Goal: Transaction & Acquisition: Book appointment/travel/reservation

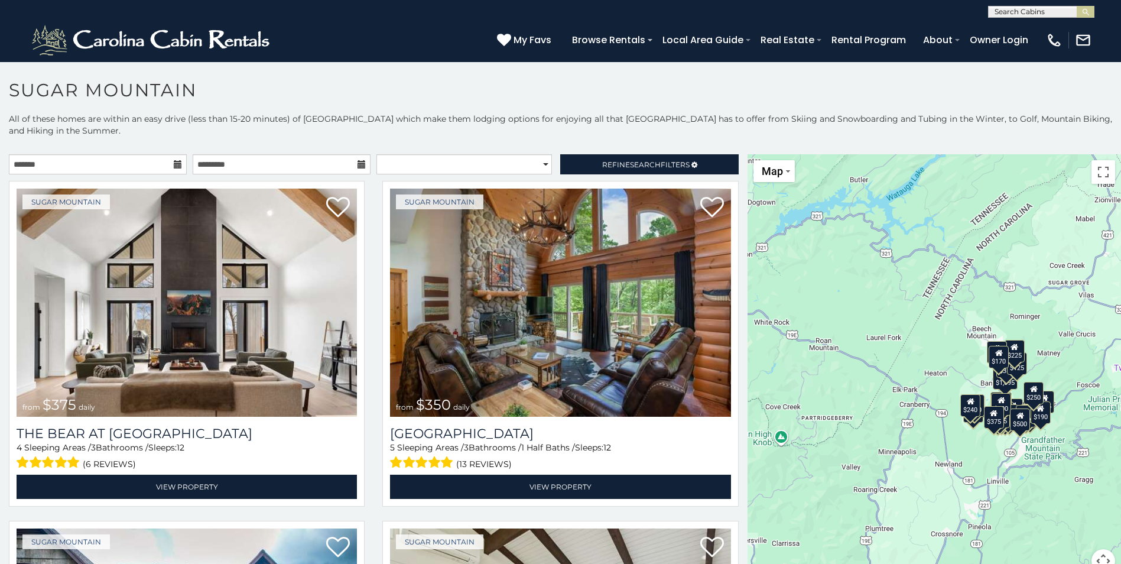
click at [174, 163] on icon at bounding box center [178, 164] width 8 height 8
click at [121, 168] on input "text" at bounding box center [98, 164] width 178 height 20
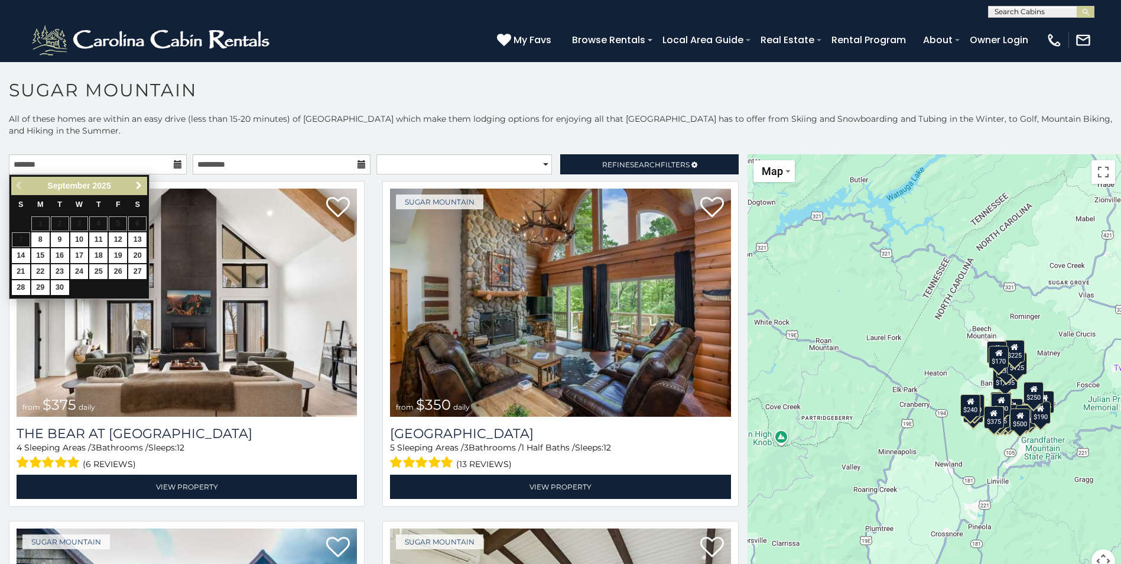
click at [134, 181] on span "Next" at bounding box center [138, 185] width 9 height 9
click at [113, 238] on link "10" at bounding box center [118, 239] width 18 height 15
type input "**********"
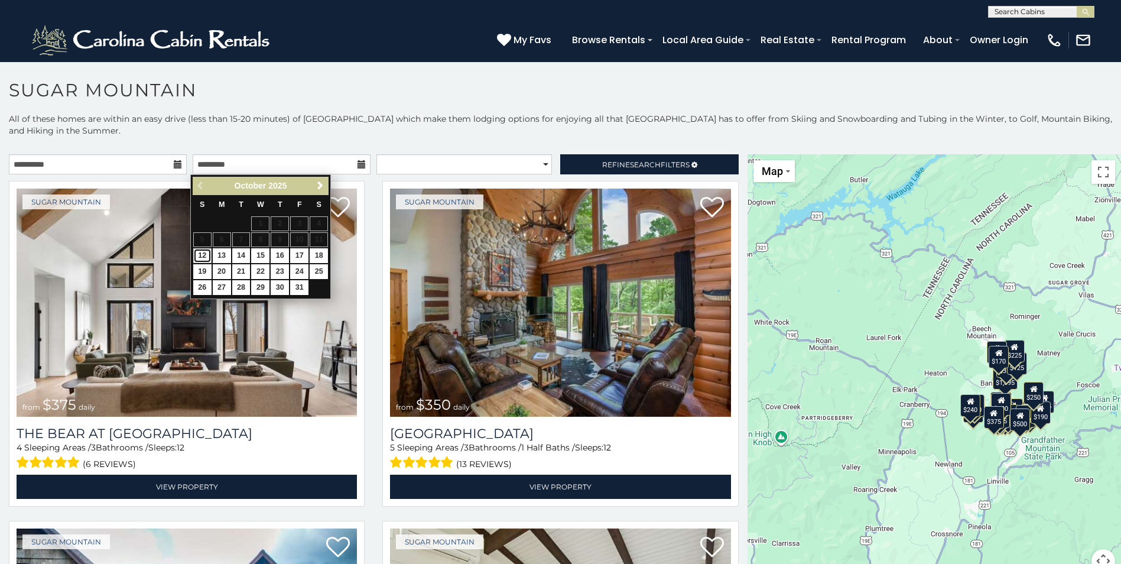
click at [205, 251] on link "12" at bounding box center [202, 255] width 18 height 15
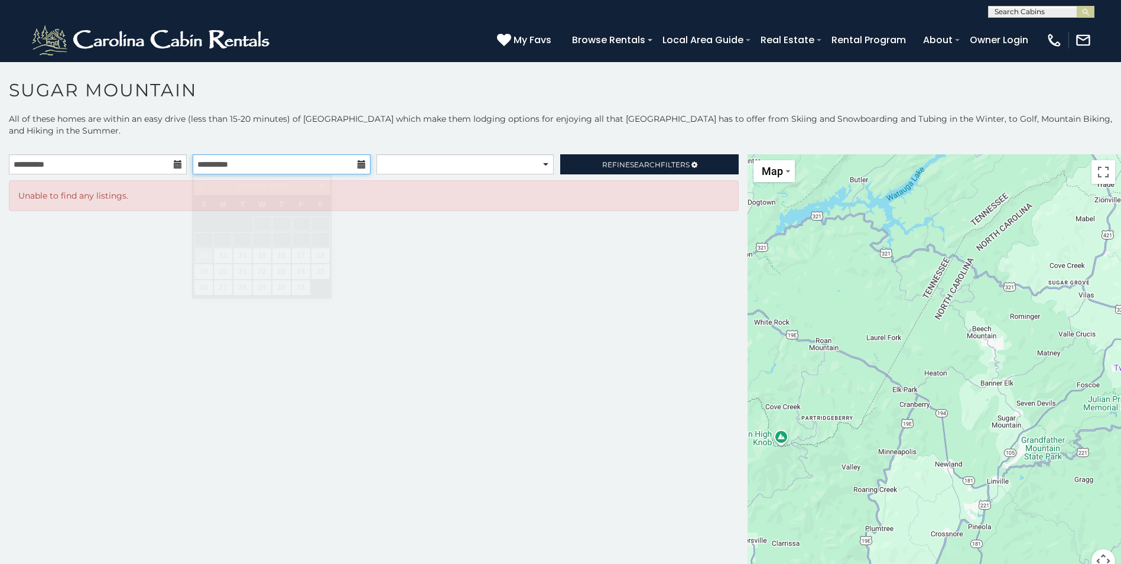
click at [354, 166] on input "**********" at bounding box center [282, 164] width 178 height 20
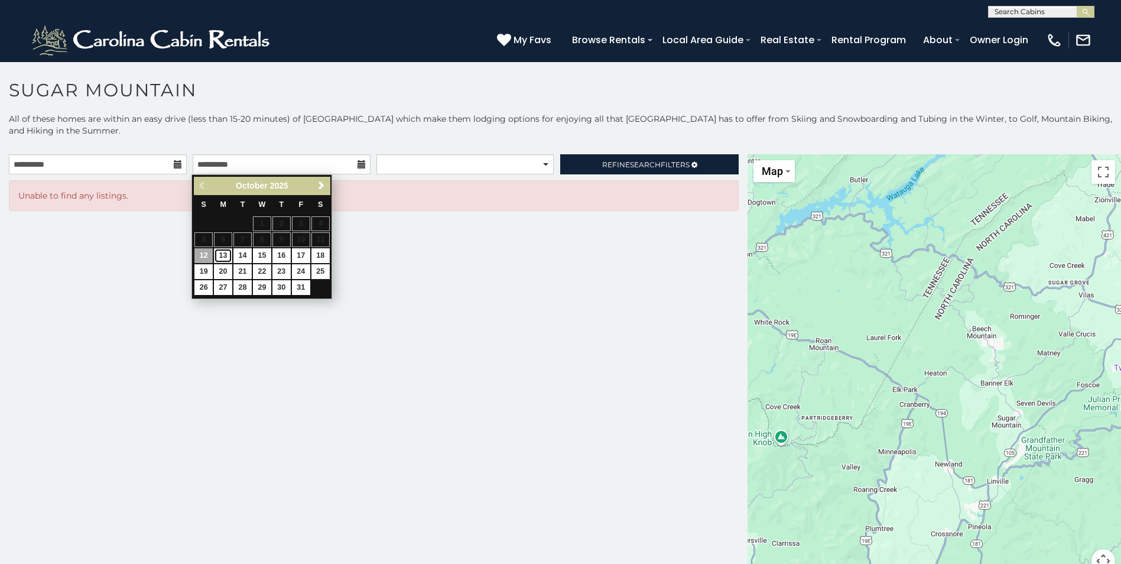
click at [219, 257] on link "13" at bounding box center [223, 255] width 18 height 15
type input "**********"
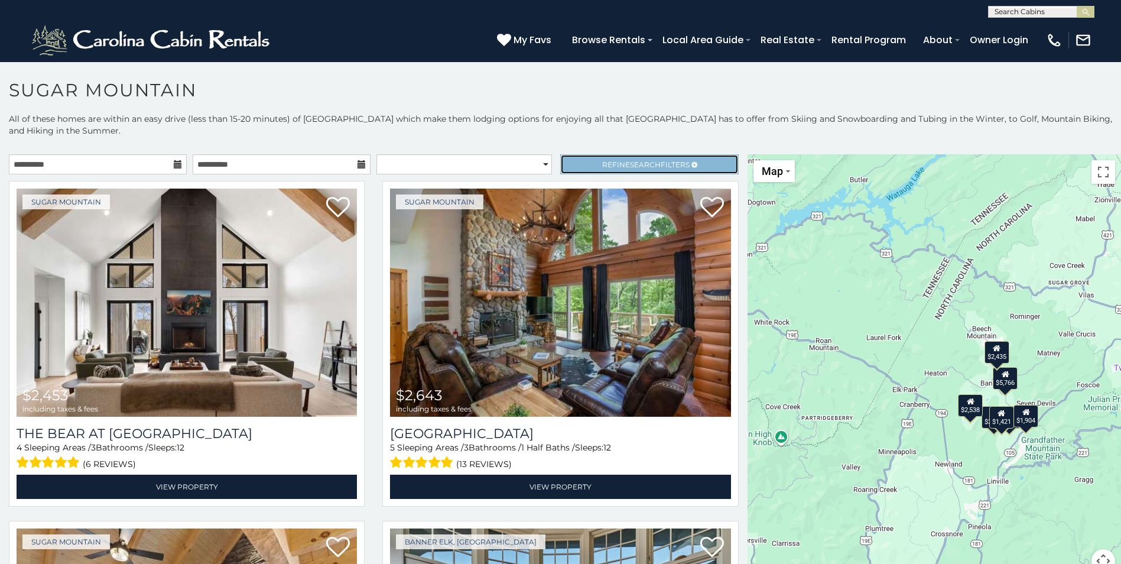
click at [629, 157] on link "Refine Search Filters" at bounding box center [649, 164] width 178 height 20
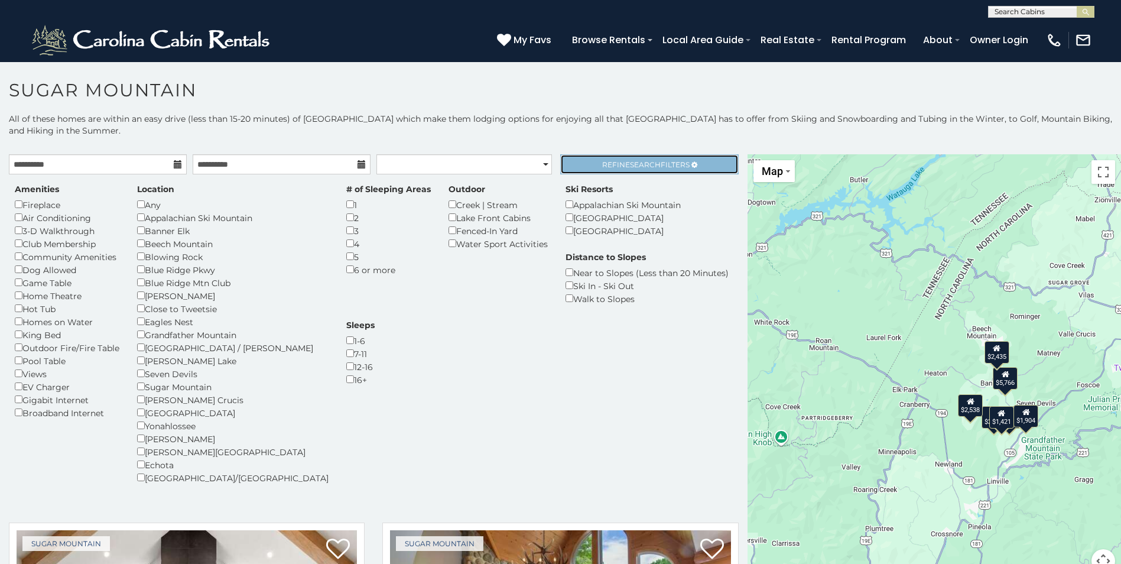
click at [629, 157] on link "Refine Search Filters" at bounding box center [649, 164] width 178 height 20
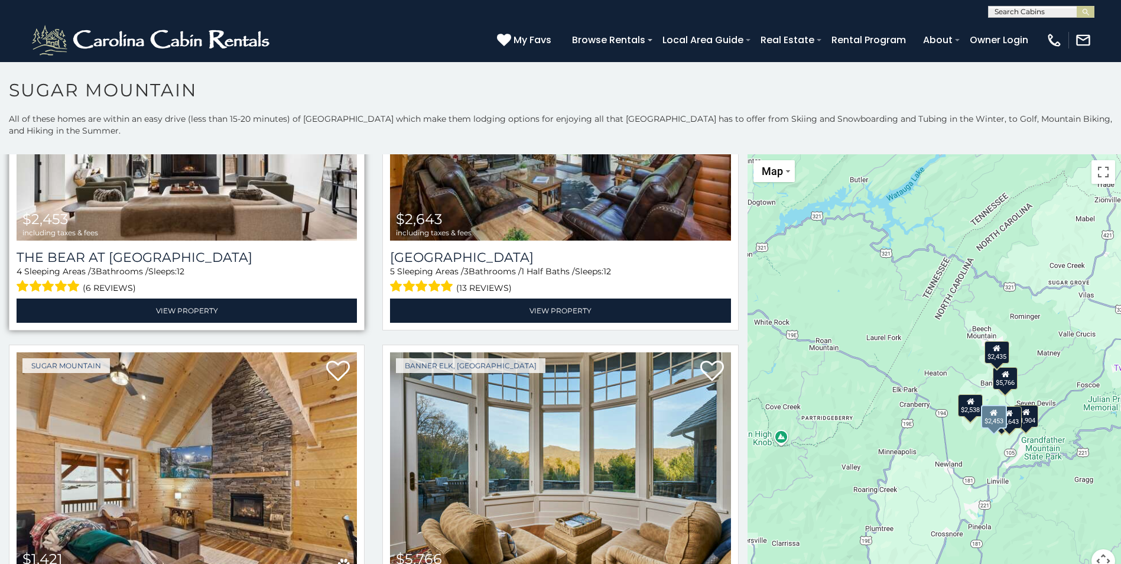
scroll to position [177, 0]
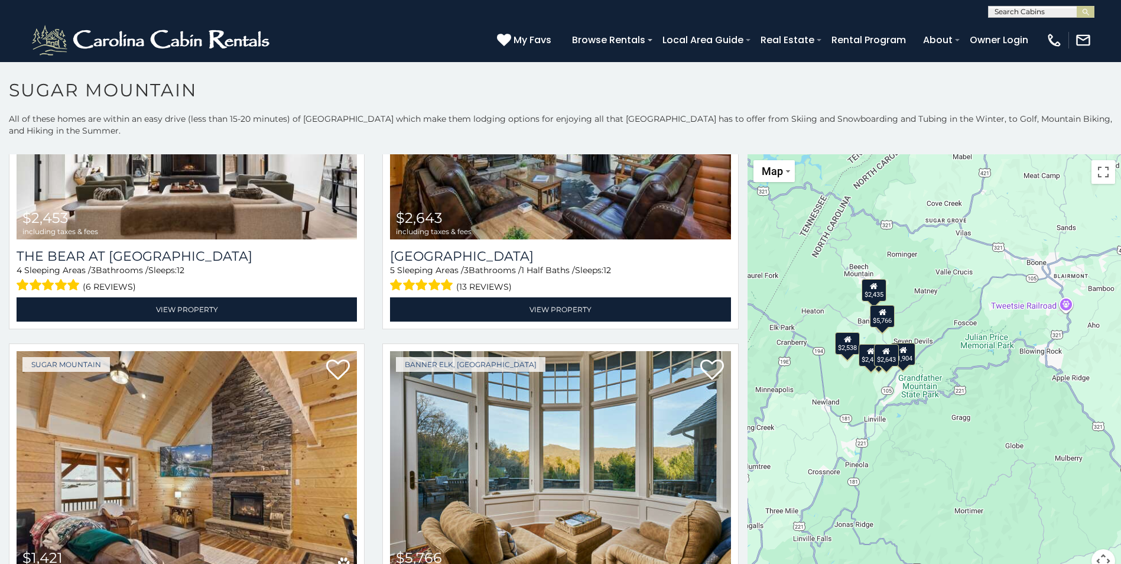
drag, startPoint x: 890, startPoint y: 424, endPoint x: 763, endPoint y: 360, distance: 142.5
click at [763, 360] on div "$2,453 $2,643 $1,421 $5,766 $1,904 $2,538 $2,435" at bounding box center [935, 370] width 374 height 433
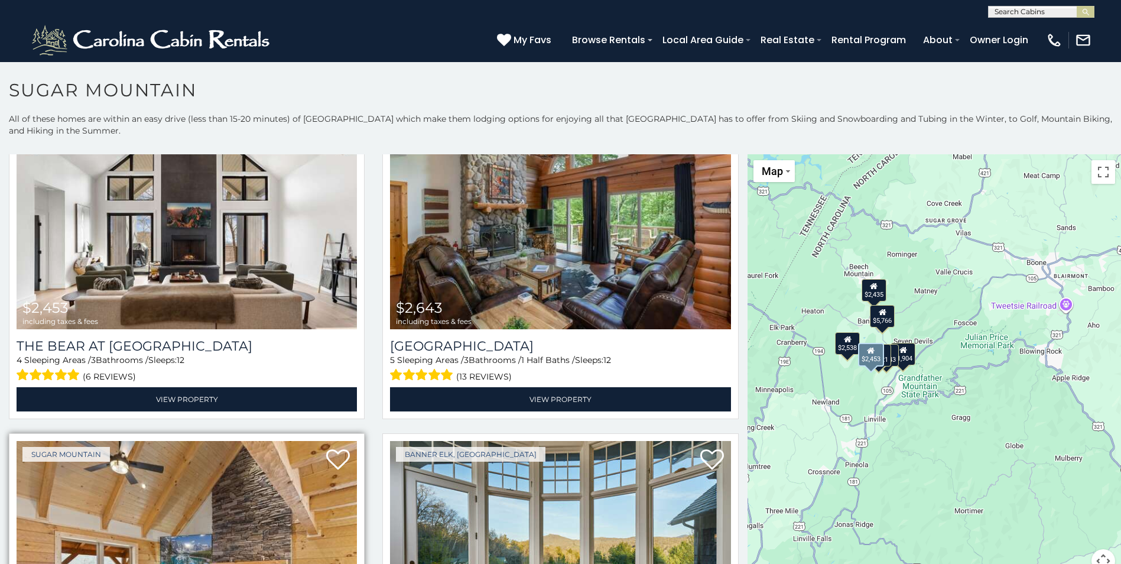
scroll to position [59, 0]
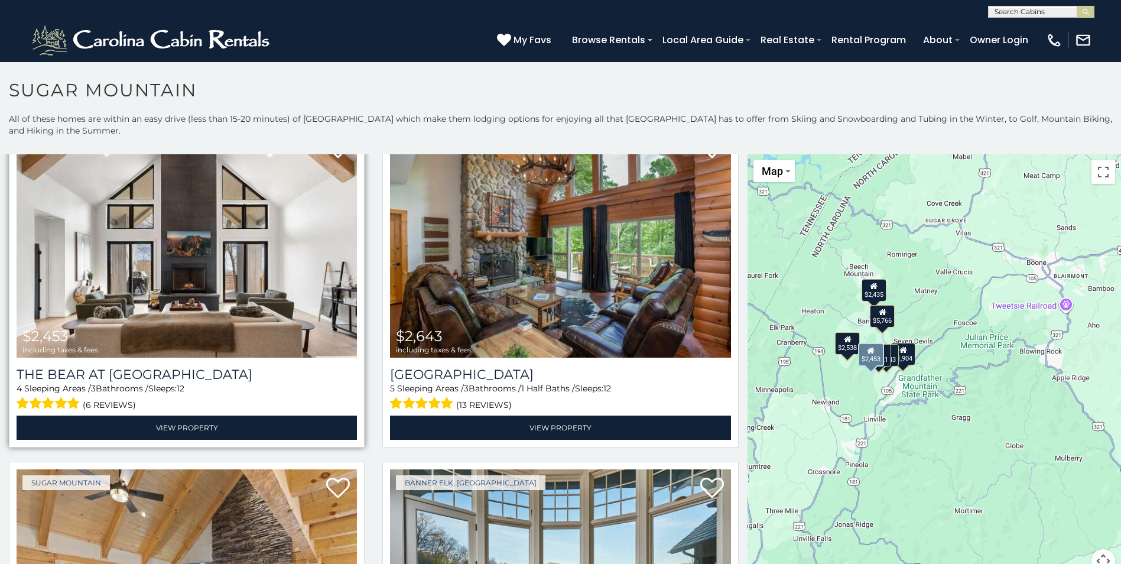
click at [320, 254] on img at bounding box center [187, 243] width 340 height 228
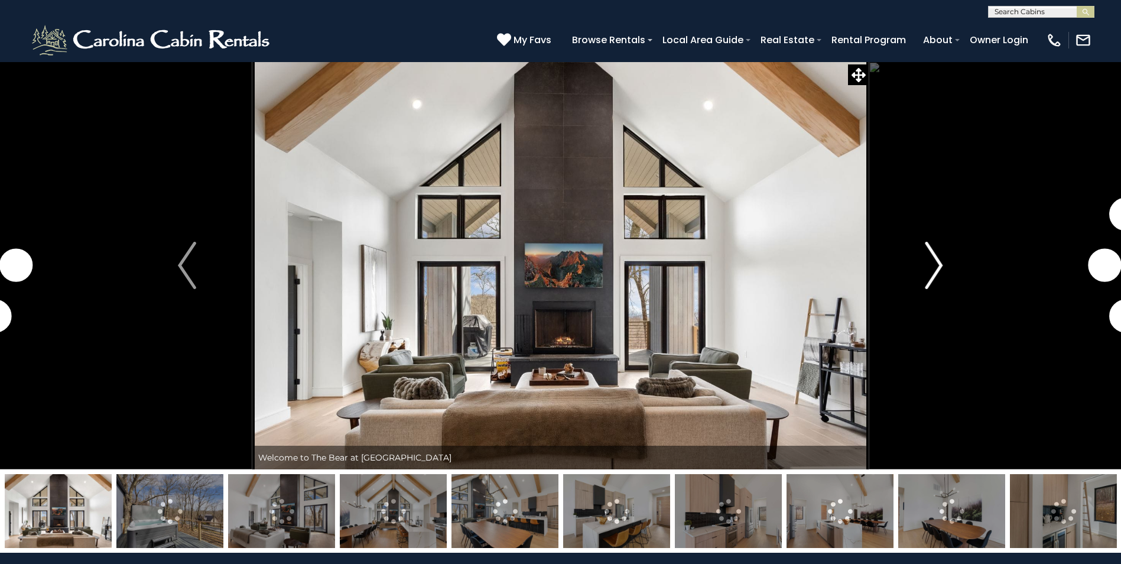
click at [931, 265] on img "Next" at bounding box center [934, 265] width 18 height 47
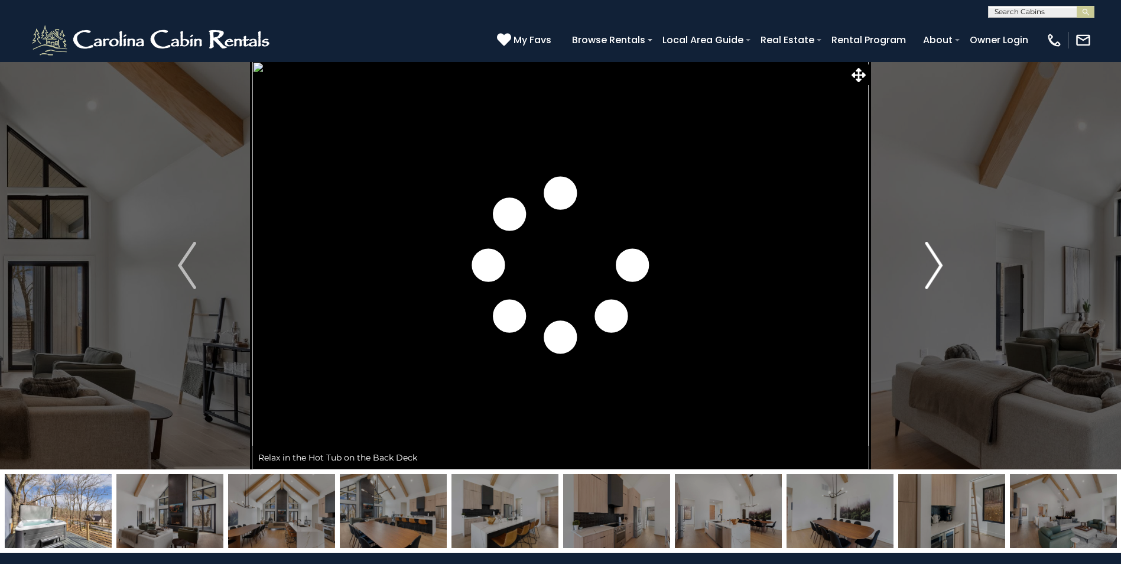
click at [931, 265] on img "Next" at bounding box center [934, 265] width 18 height 47
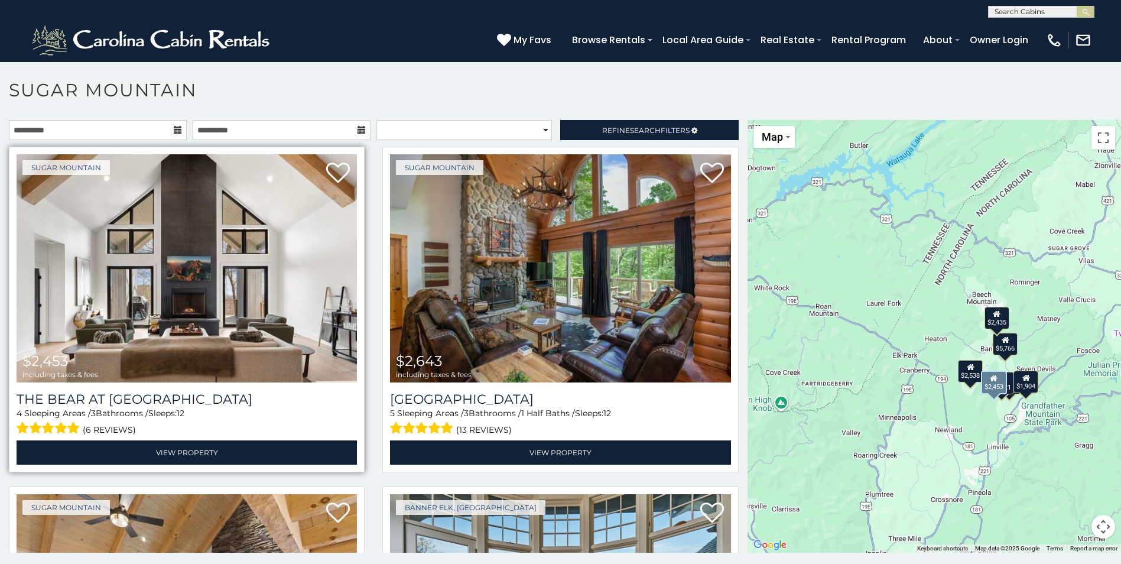
click at [329, 252] on img at bounding box center [187, 268] width 340 height 228
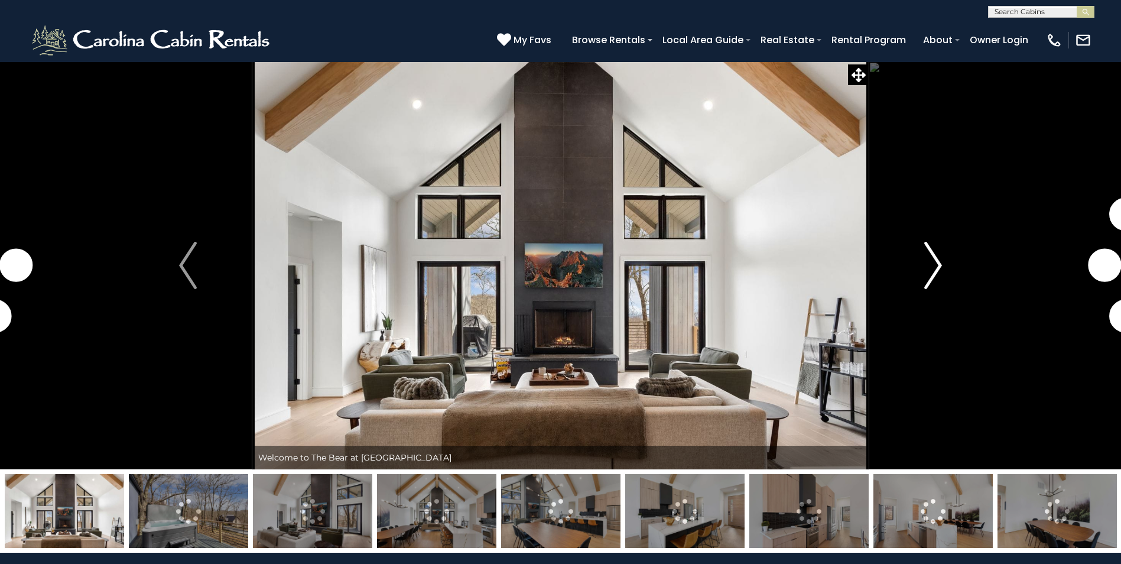
click at [917, 273] on button "Next" at bounding box center [933, 265] width 129 height 408
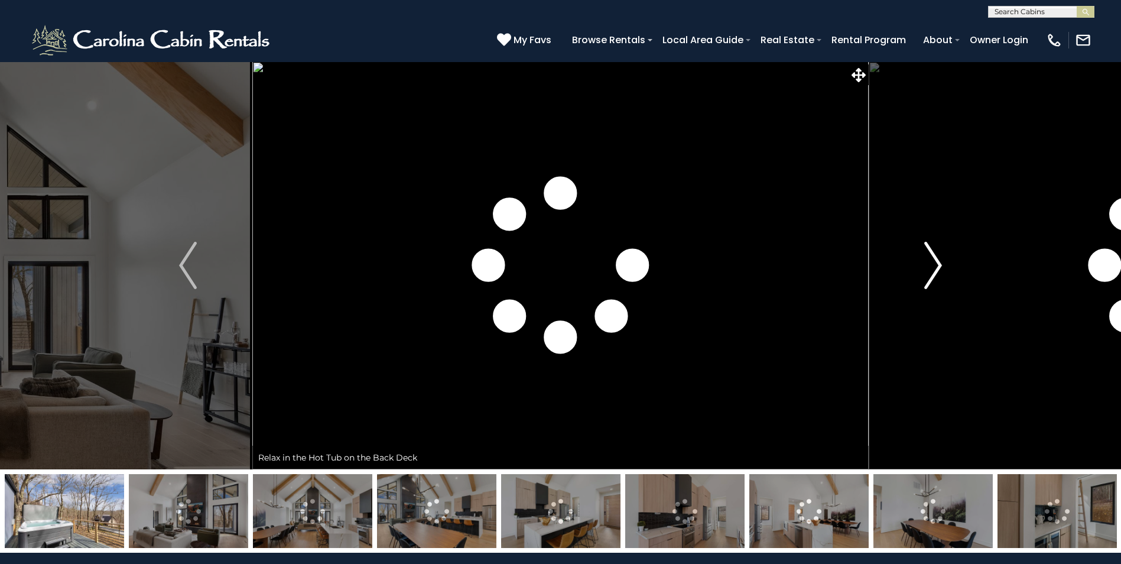
click at [917, 273] on button "Next" at bounding box center [933, 265] width 129 height 408
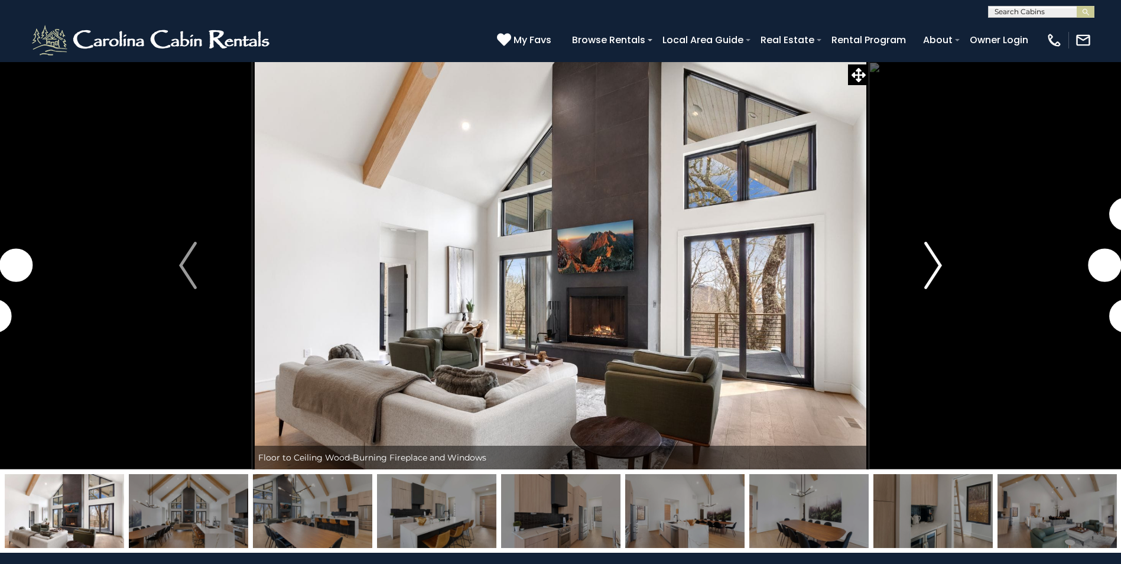
click at [917, 273] on button "Next" at bounding box center [933, 265] width 129 height 408
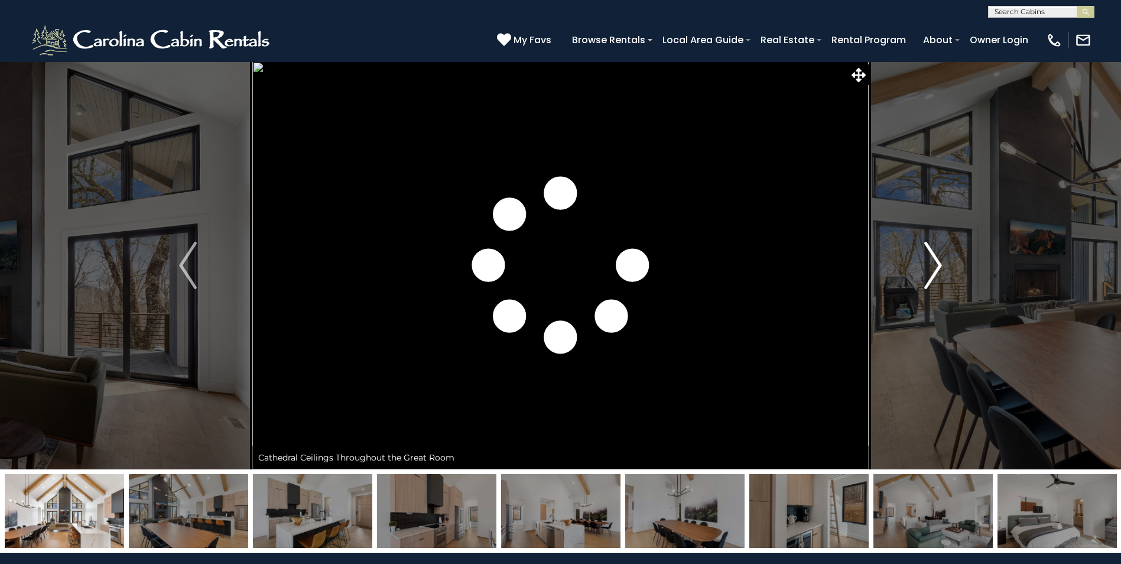
click at [917, 273] on button "Next" at bounding box center [933, 265] width 129 height 408
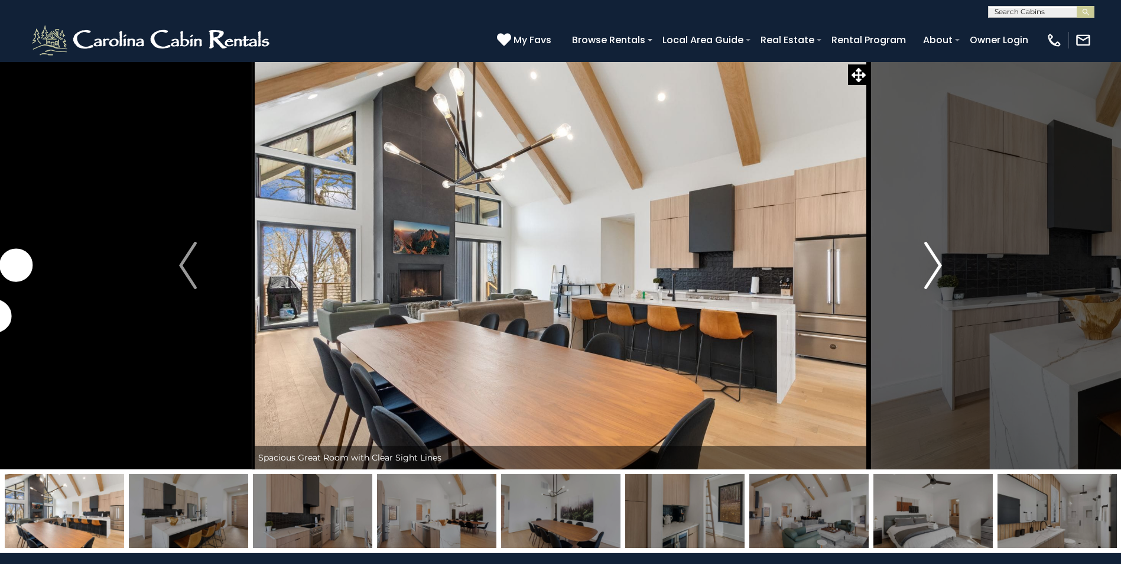
click at [917, 273] on button "Next" at bounding box center [933, 265] width 129 height 408
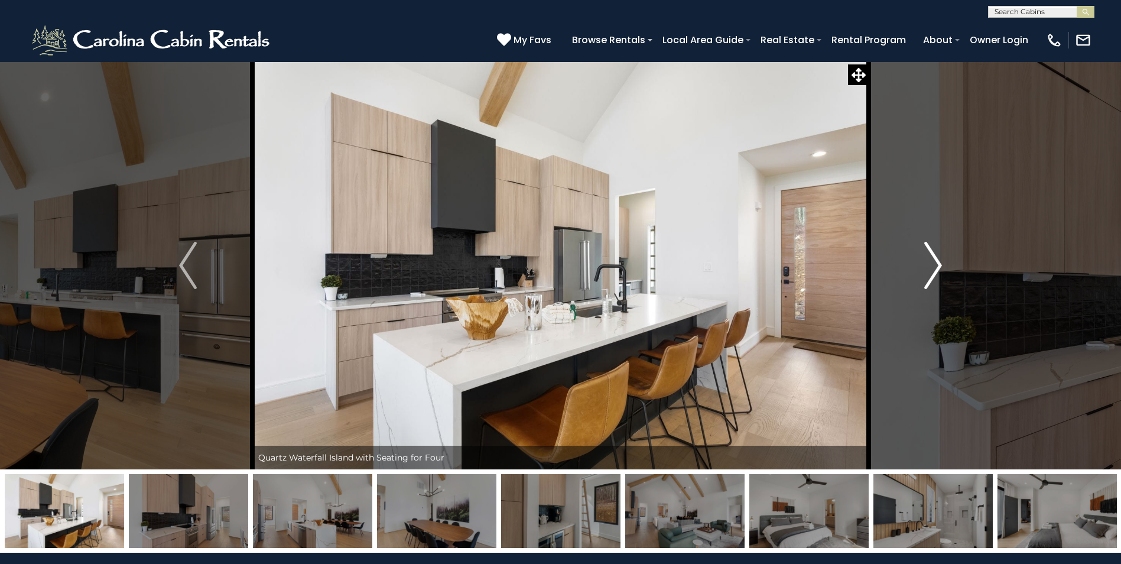
click at [917, 273] on button "Next" at bounding box center [933, 265] width 129 height 408
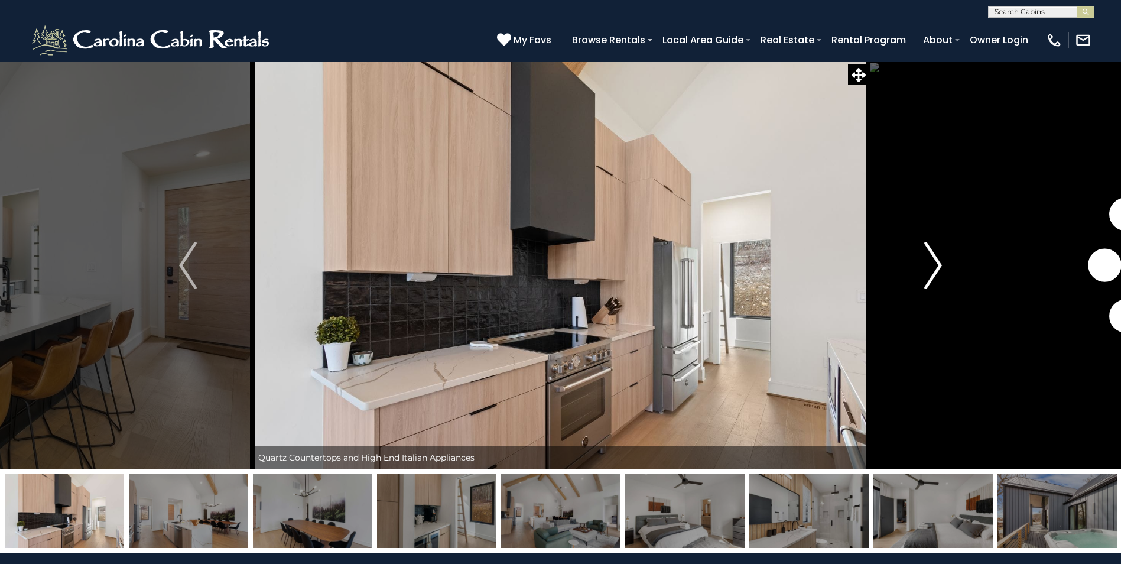
click at [917, 273] on button "Next" at bounding box center [933, 265] width 129 height 408
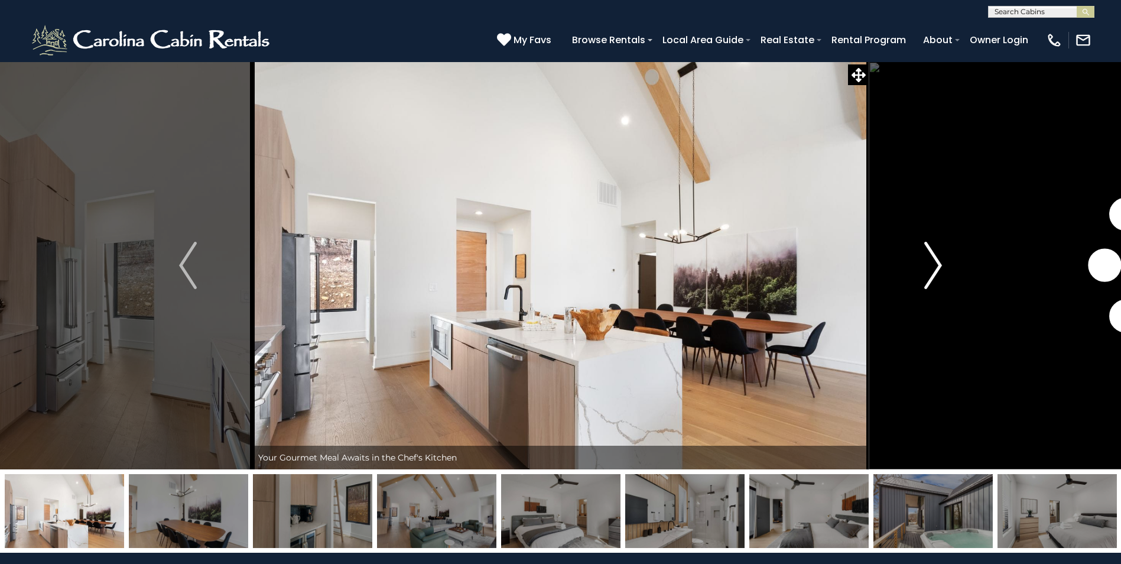
click at [917, 273] on button "Next" at bounding box center [933, 265] width 129 height 408
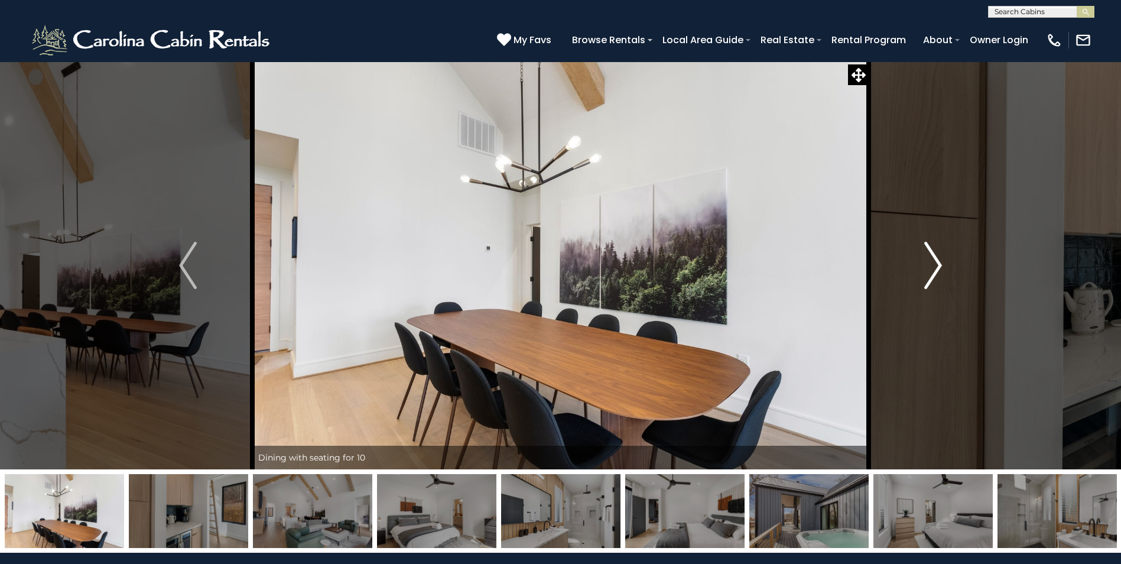
click at [917, 273] on button "Next" at bounding box center [933, 265] width 129 height 408
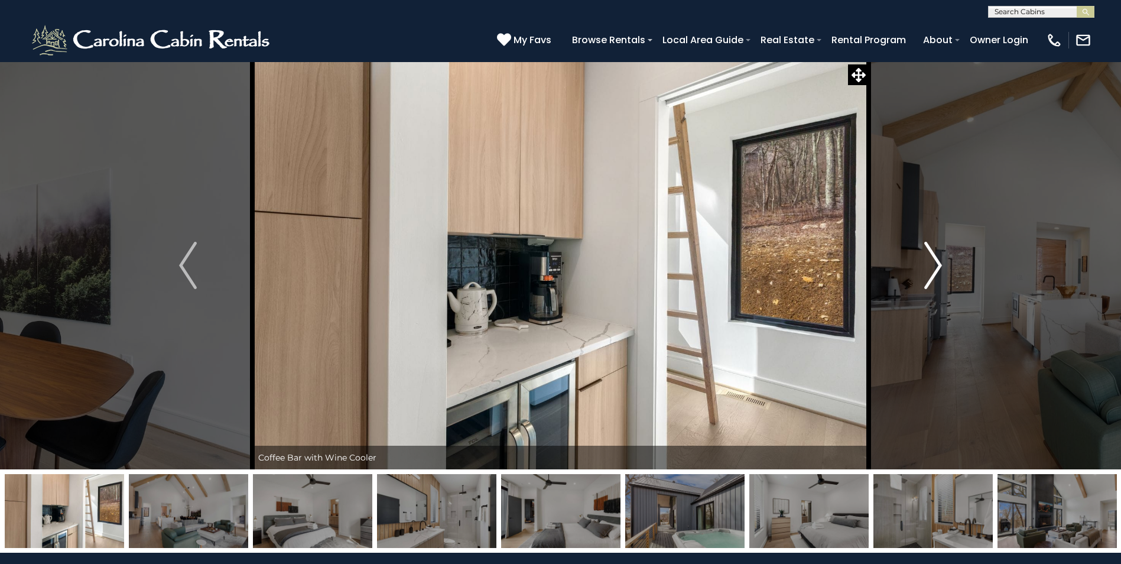
click at [917, 273] on button "Next" at bounding box center [933, 265] width 129 height 408
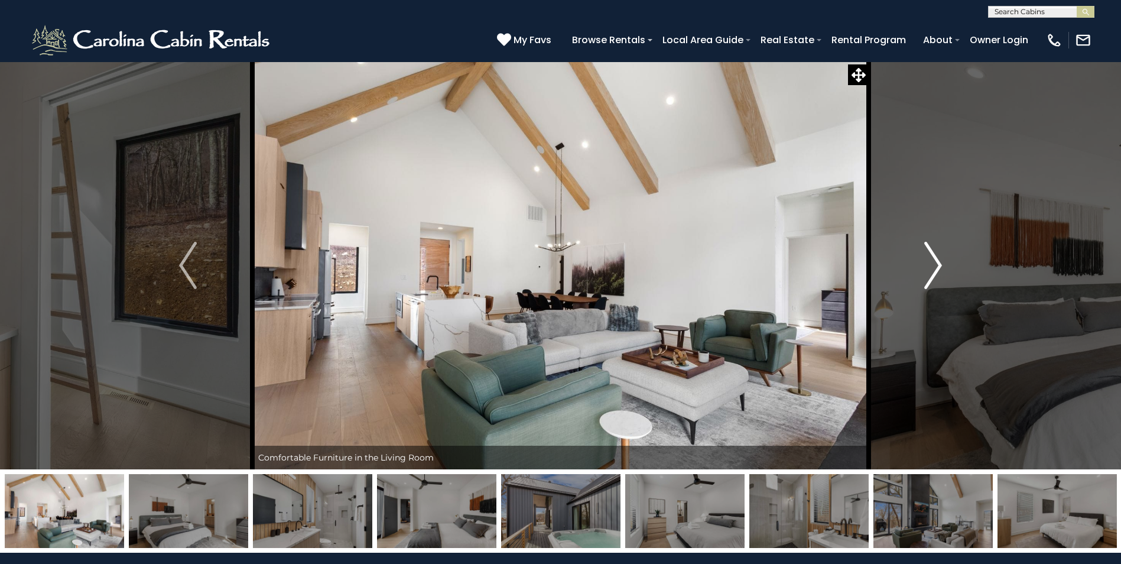
click at [917, 273] on button "Next" at bounding box center [933, 265] width 129 height 408
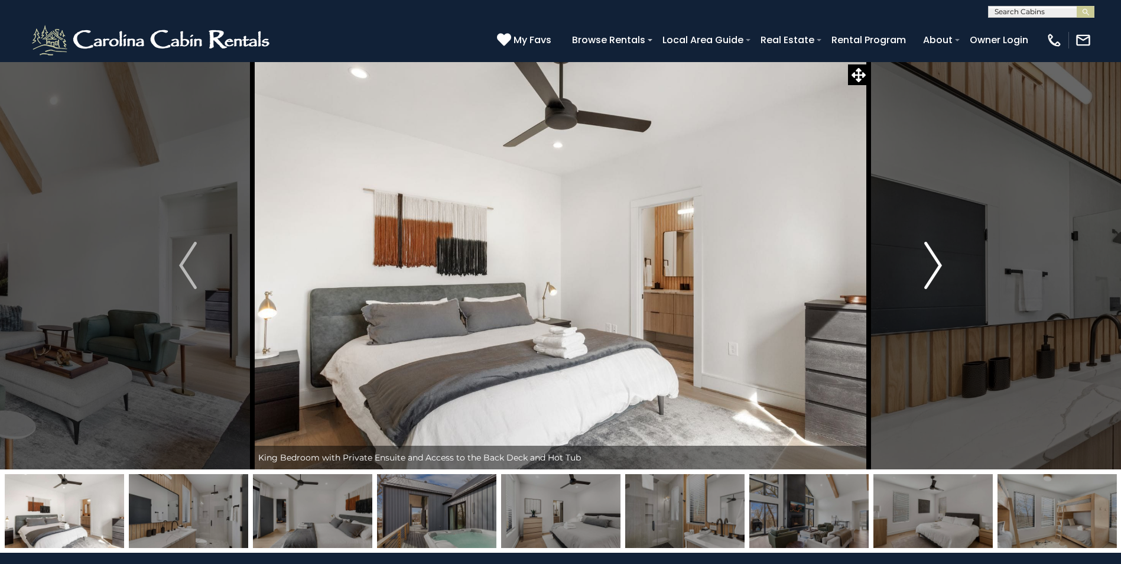
click at [917, 273] on button "Next" at bounding box center [933, 265] width 129 height 408
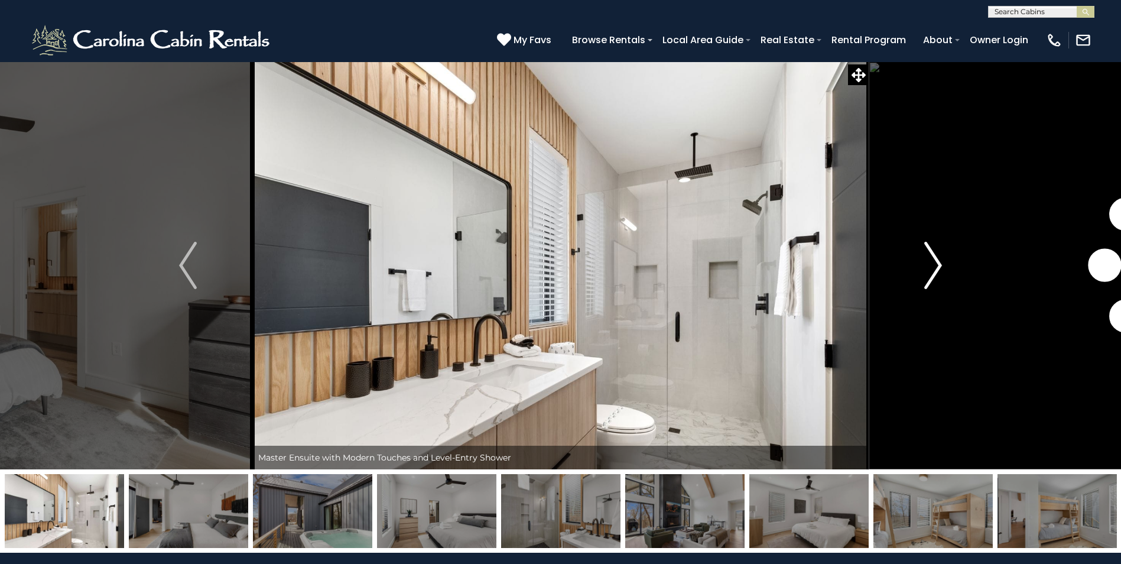
click at [917, 273] on button "Next" at bounding box center [933, 265] width 129 height 408
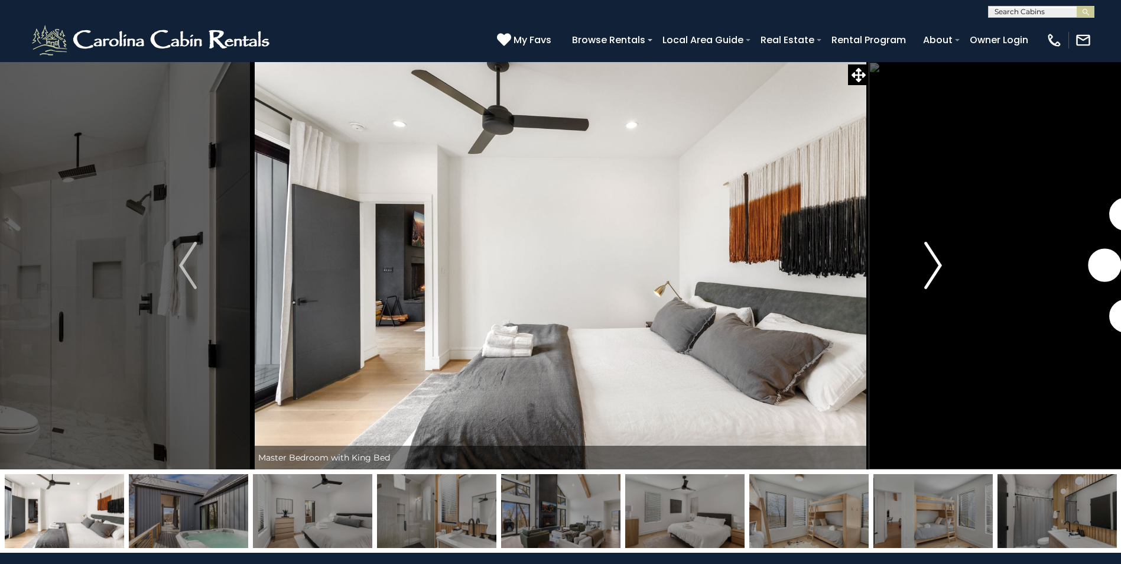
click at [917, 273] on button "Next" at bounding box center [933, 265] width 129 height 408
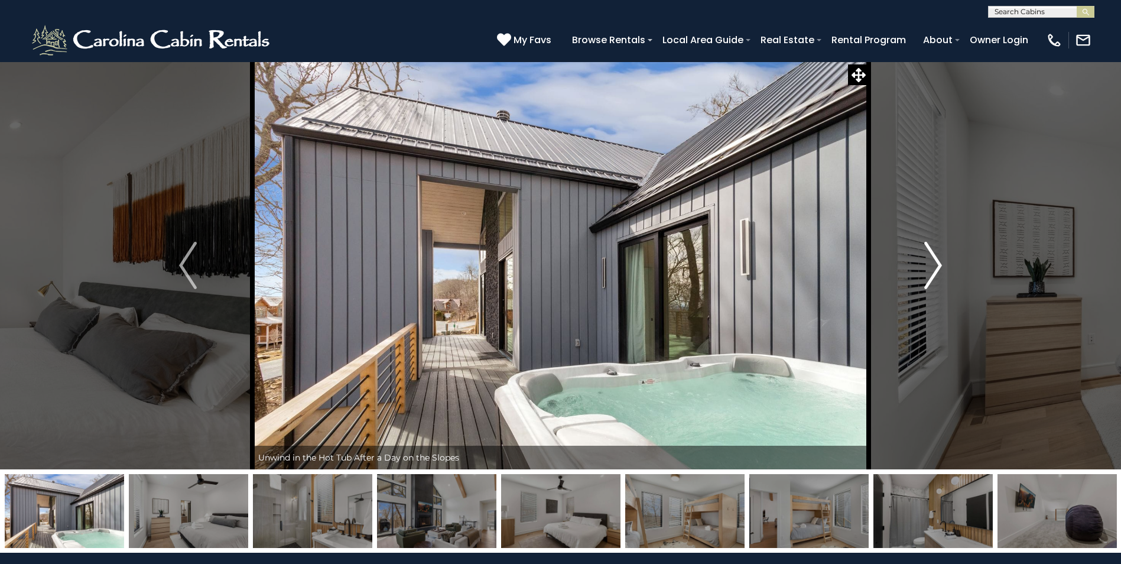
click at [917, 273] on button "Next" at bounding box center [933, 265] width 129 height 408
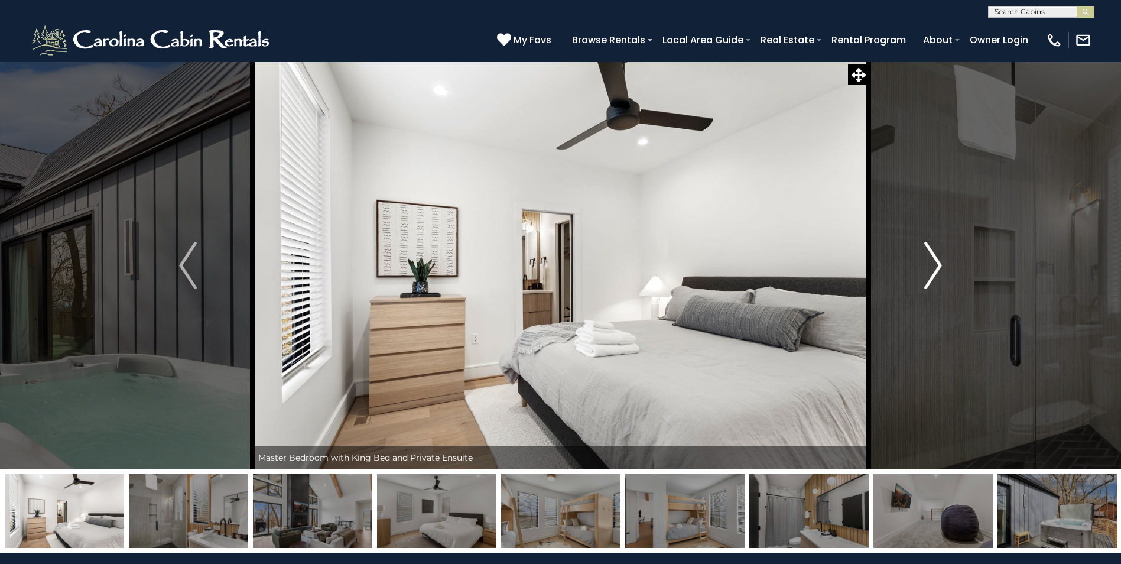
click at [917, 273] on button "Next" at bounding box center [933, 265] width 129 height 408
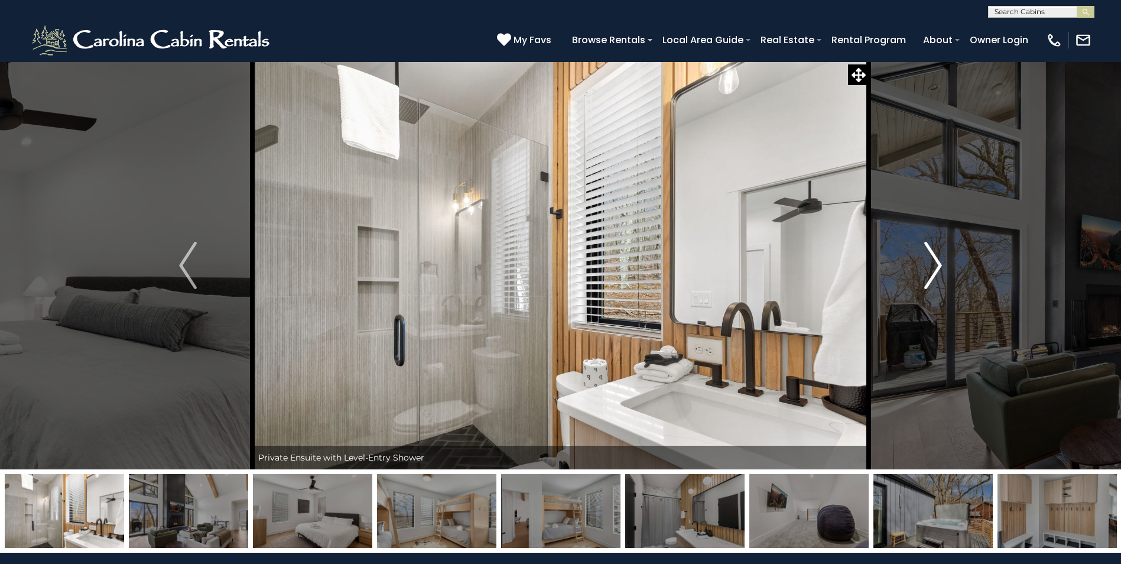
click at [917, 273] on button "Next" at bounding box center [933, 265] width 129 height 408
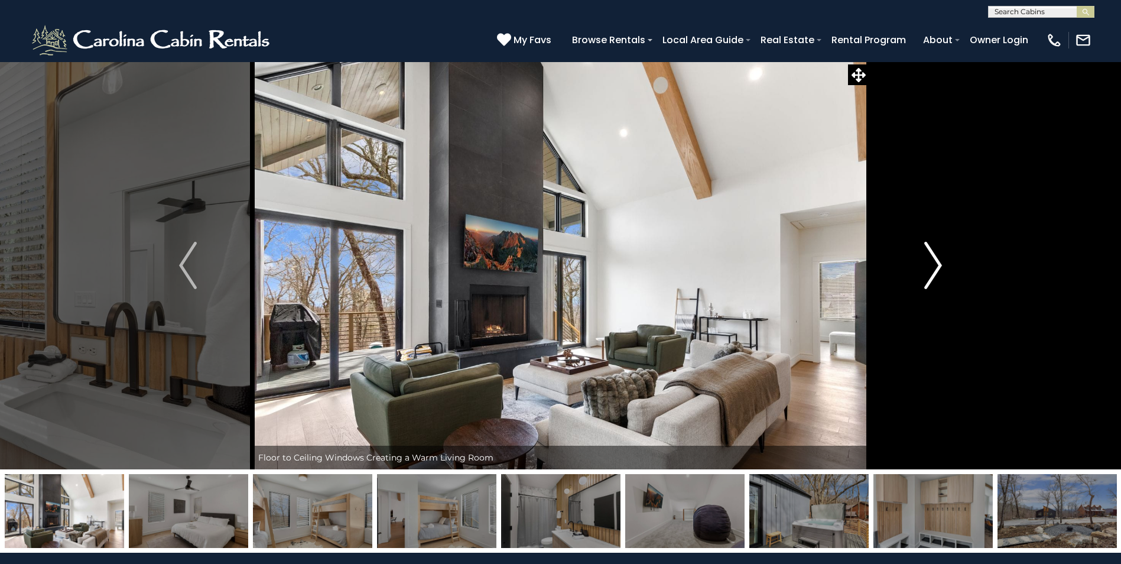
click at [919, 267] on button "Next" at bounding box center [933, 265] width 129 height 408
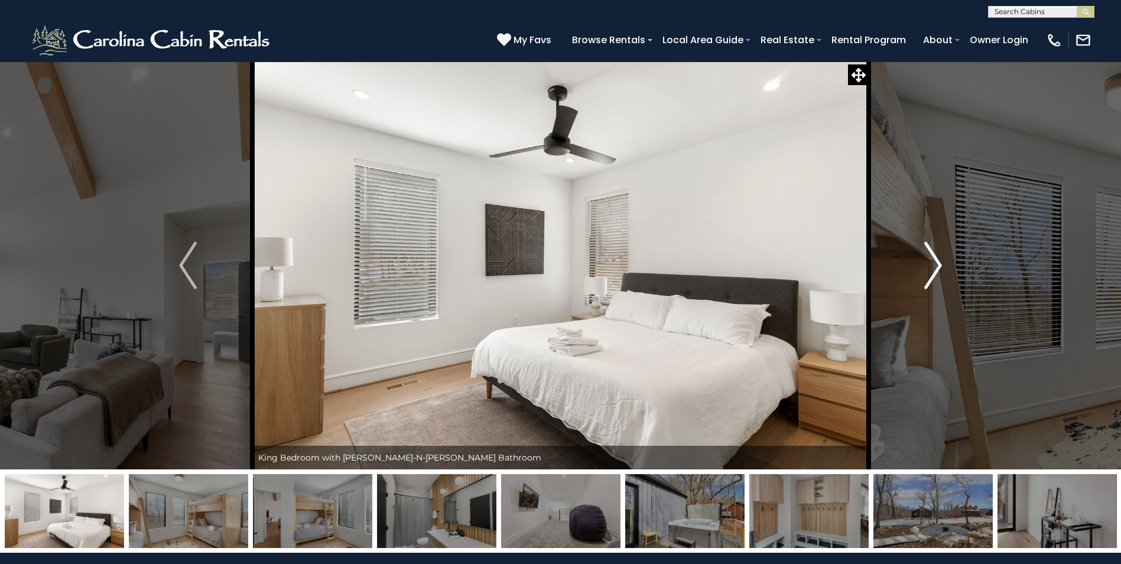
click at [919, 267] on button "Next" at bounding box center [933, 265] width 129 height 408
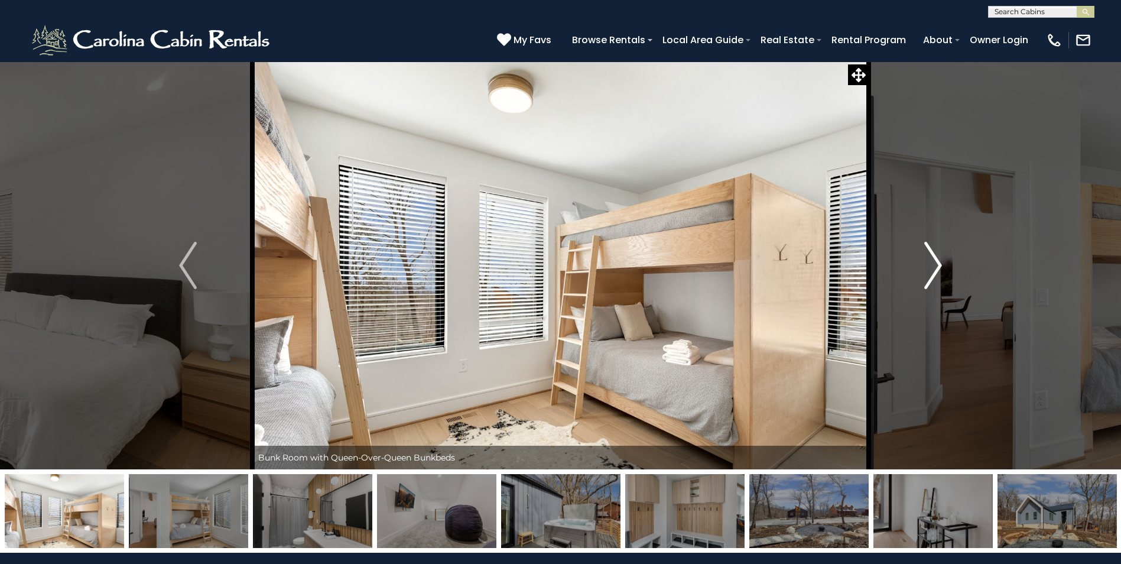
click at [919, 267] on button "Next" at bounding box center [933, 265] width 129 height 408
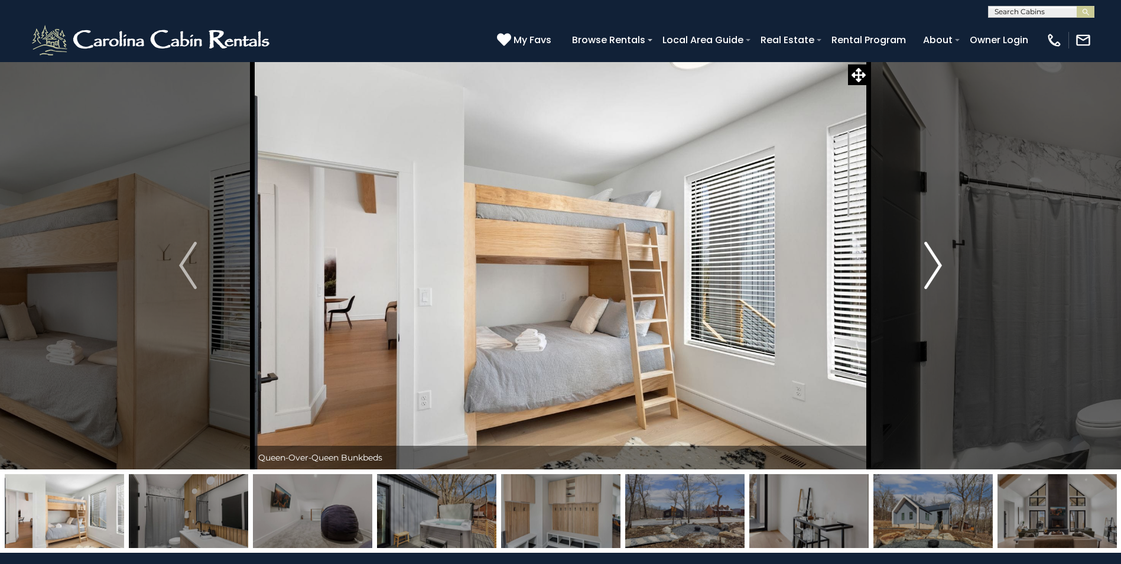
click at [923, 273] on button "Next" at bounding box center [933, 265] width 129 height 408
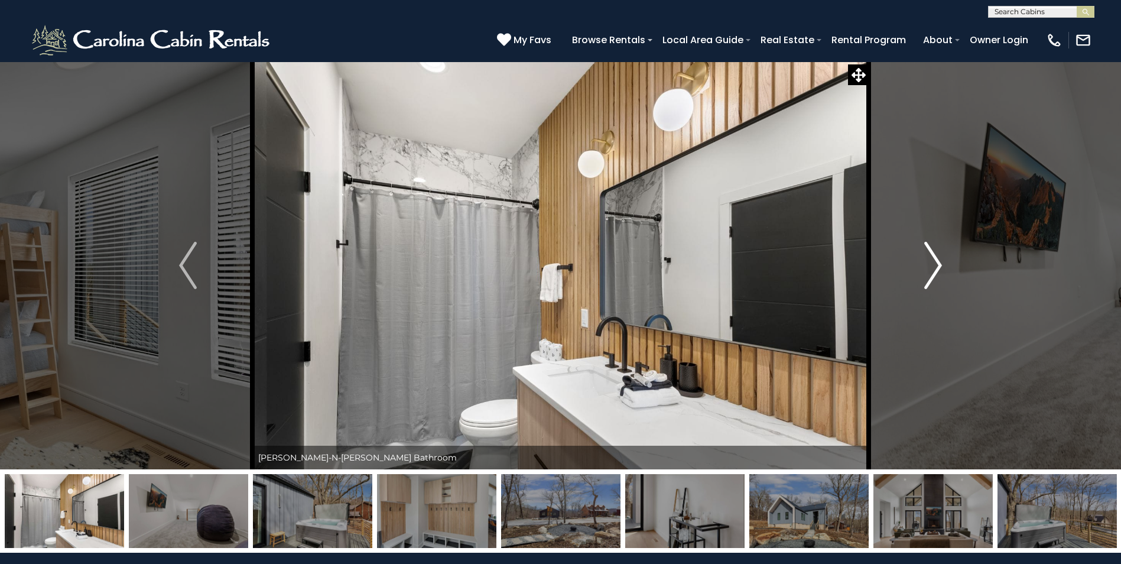
click at [923, 273] on button "Next" at bounding box center [933, 265] width 129 height 408
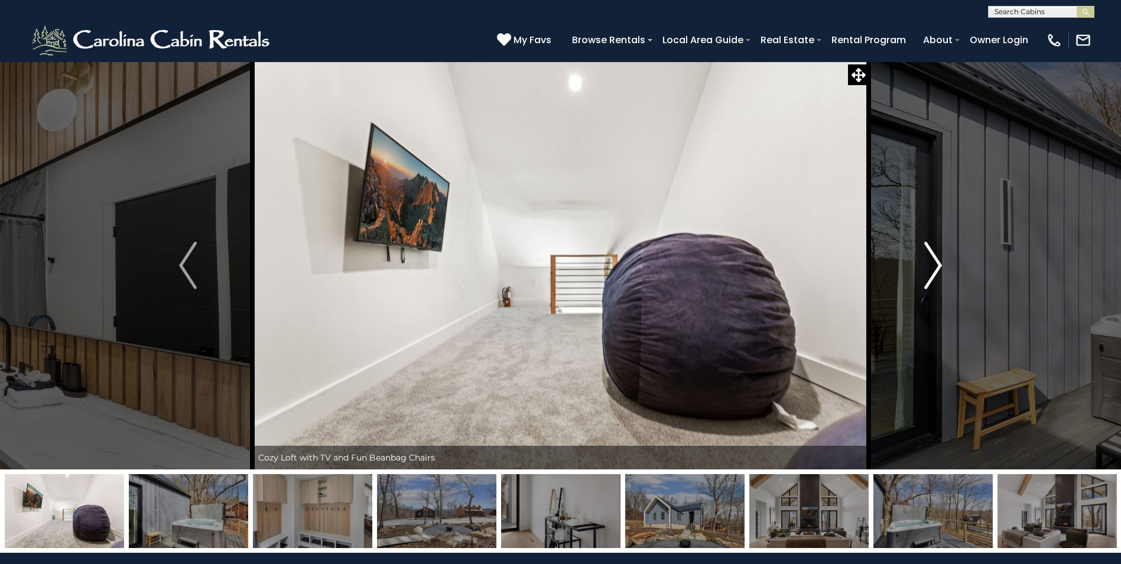
click at [923, 273] on button "Next" at bounding box center [933, 265] width 129 height 408
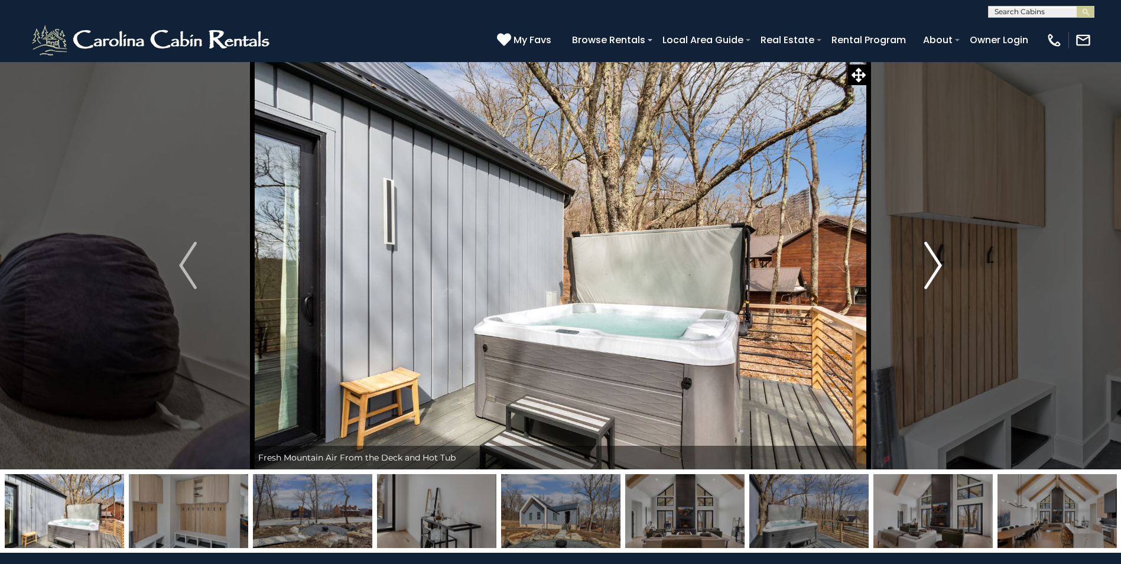
click at [923, 273] on button "Next" at bounding box center [933, 265] width 129 height 408
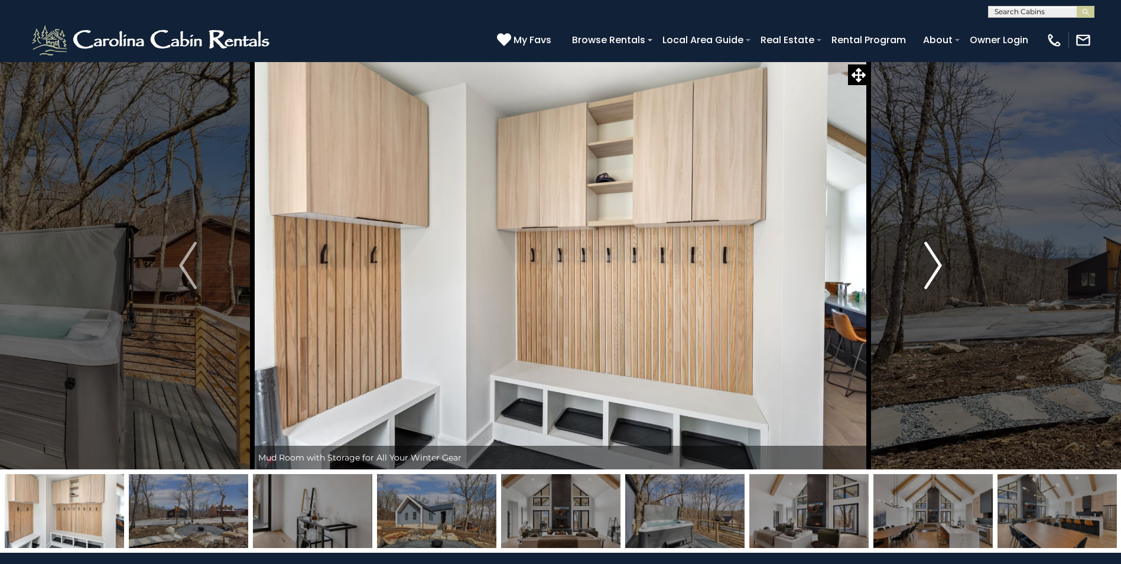
click at [923, 273] on button "Next" at bounding box center [933, 265] width 129 height 408
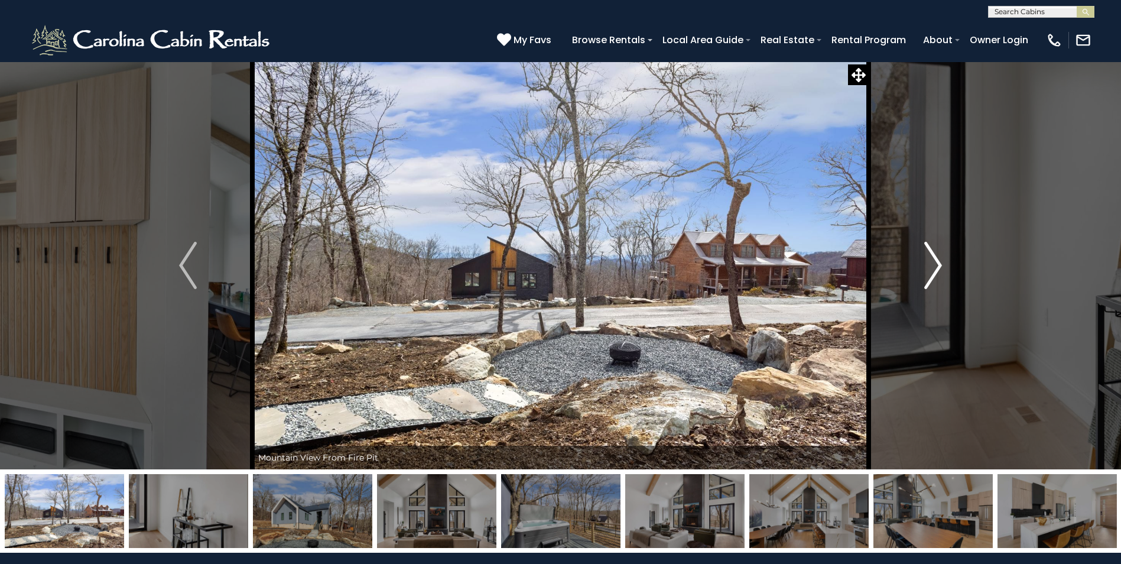
click at [923, 273] on button "Next" at bounding box center [933, 265] width 129 height 408
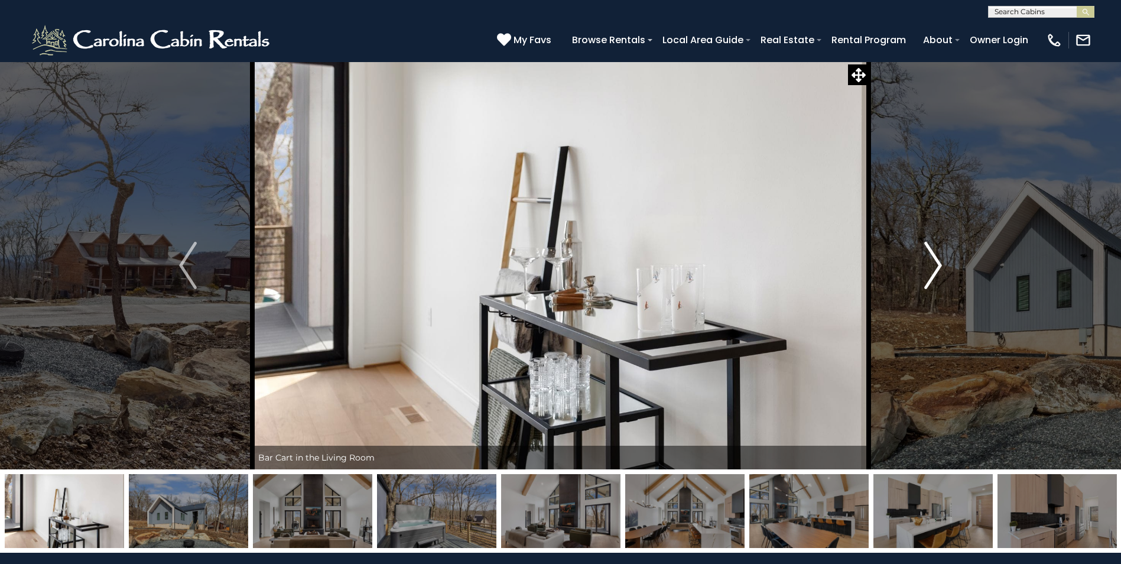
click at [923, 273] on button "Next" at bounding box center [933, 265] width 129 height 408
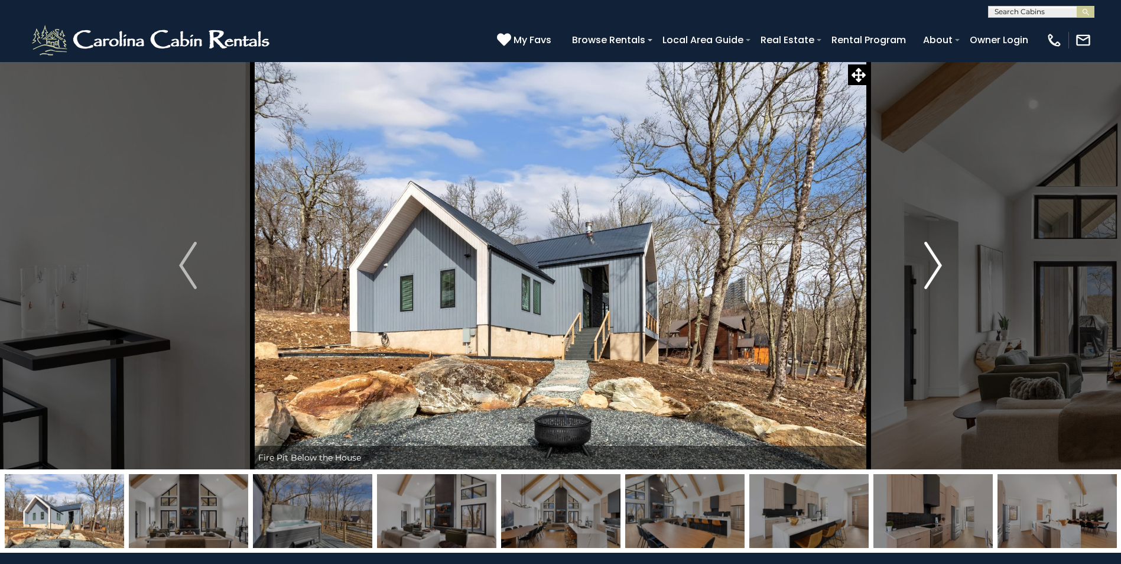
click at [923, 273] on button "Next" at bounding box center [933, 265] width 129 height 408
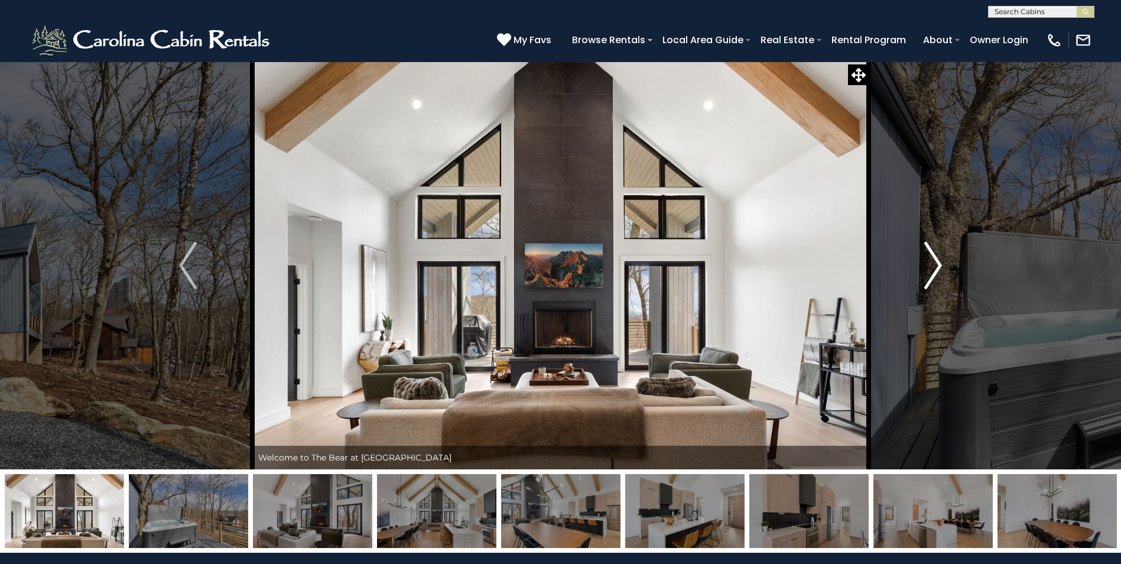
click at [923, 273] on button "Next" at bounding box center [933, 265] width 129 height 408
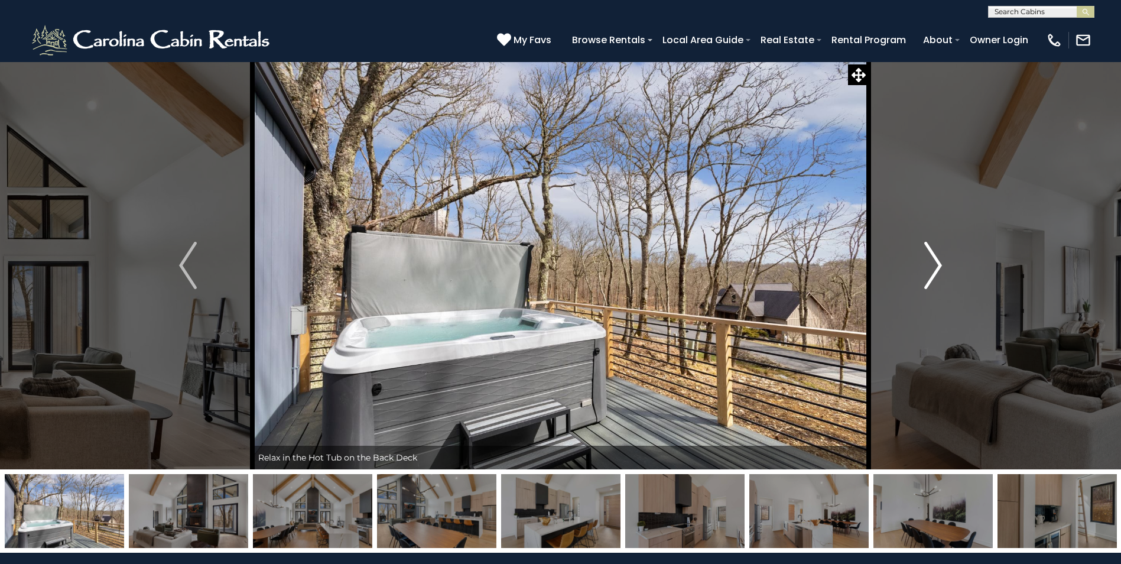
click at [923, 273] on button "Next" at bounding box center [933, 265] width 129 height 408
